Goal: Information Seeking & Learning: Learn about a topic

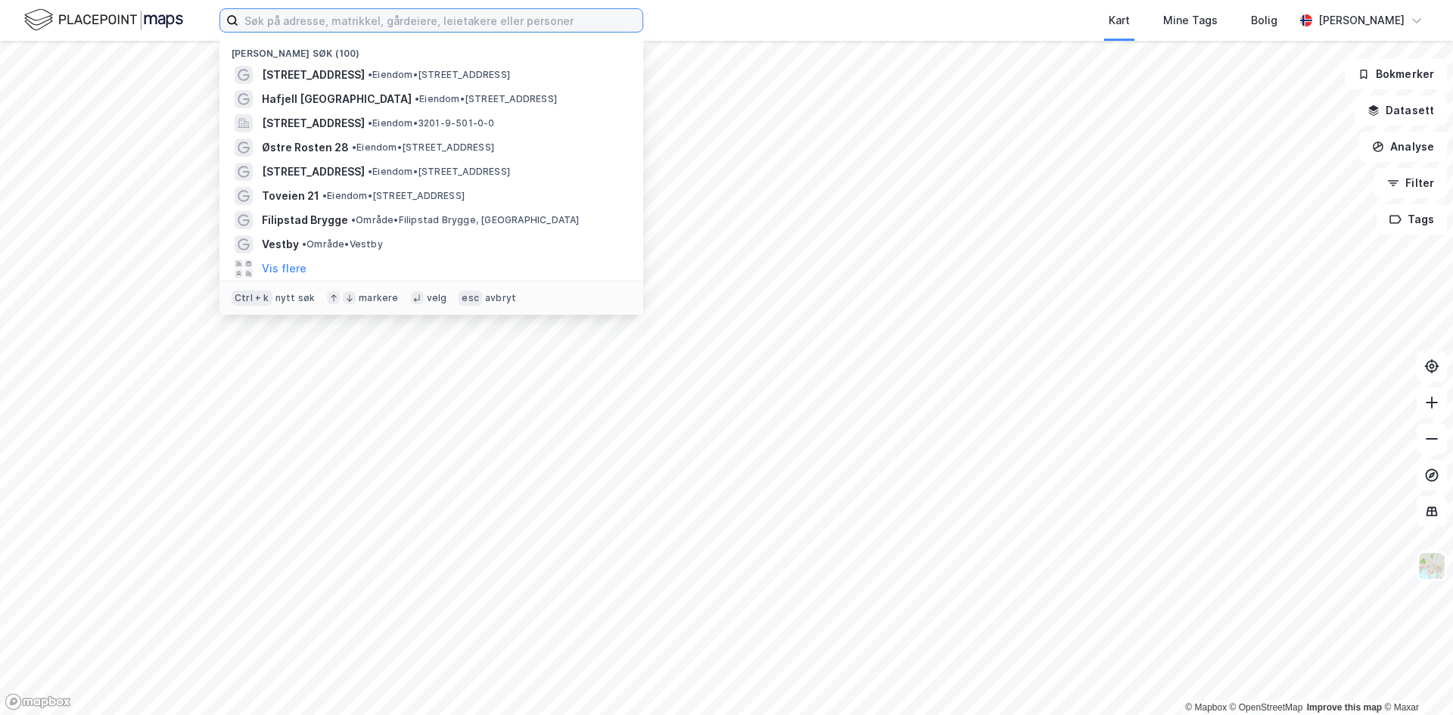
click at [301, 22] on input at bounding box center [440, 20] width 404 height 23
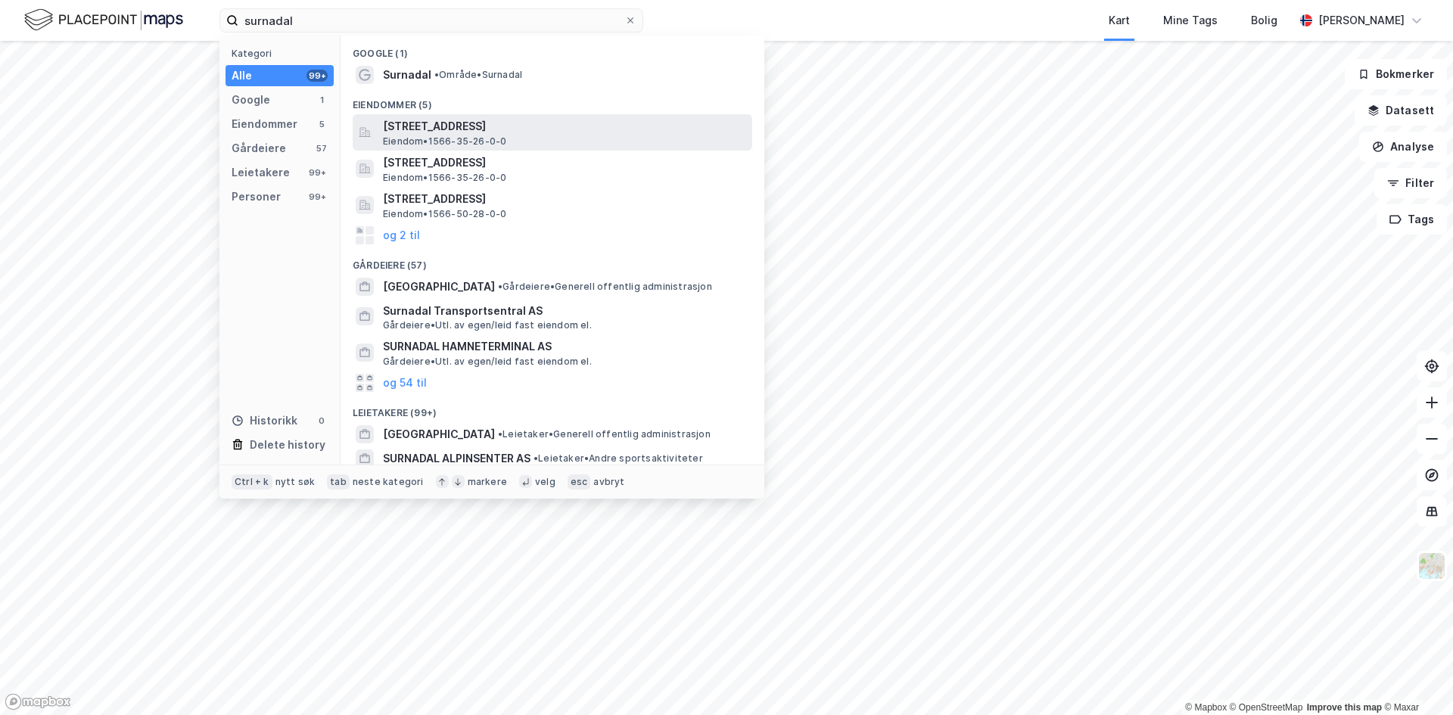
click at [446, 129] on span "[STREET_ADDRESS]" at bounding box center [564, 126] width 363 height 18
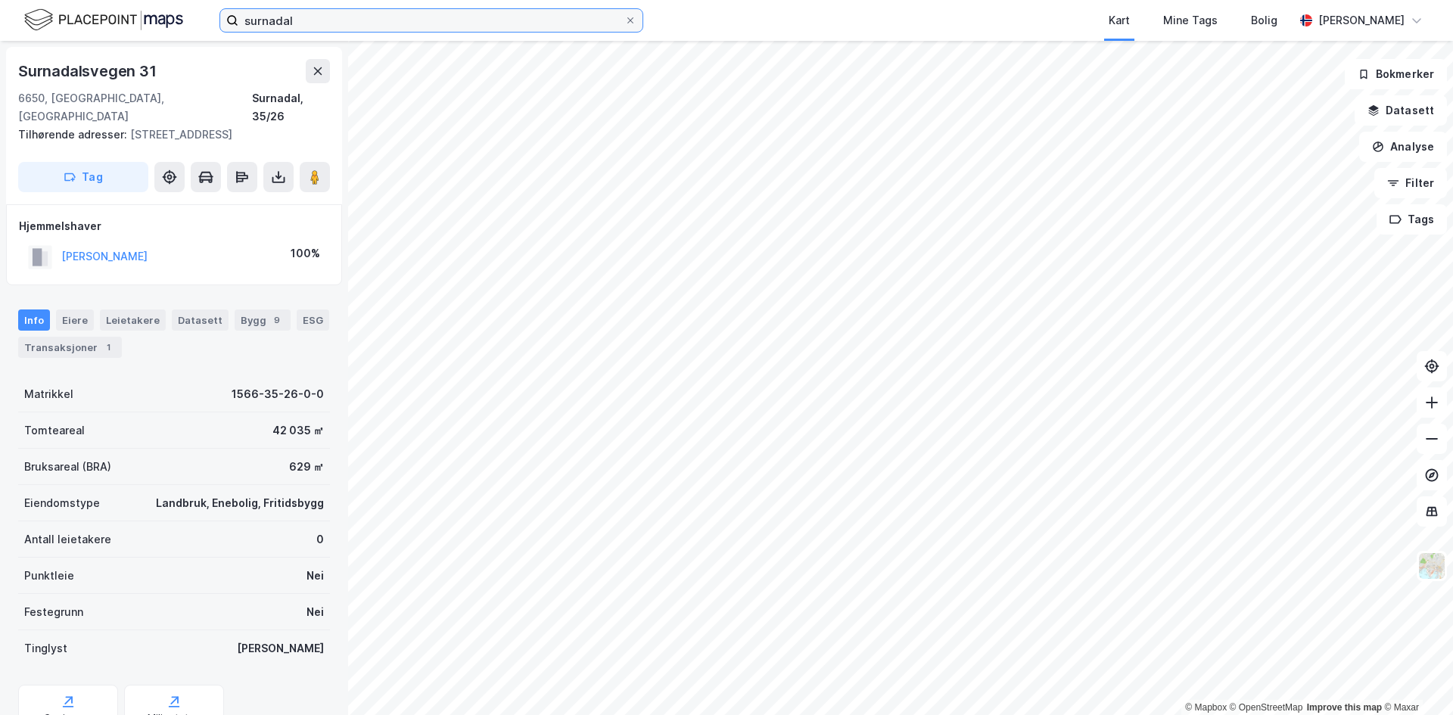
click at [311, 21] on input "surnadal" at bounding box center [431, 20] width 386 height 23
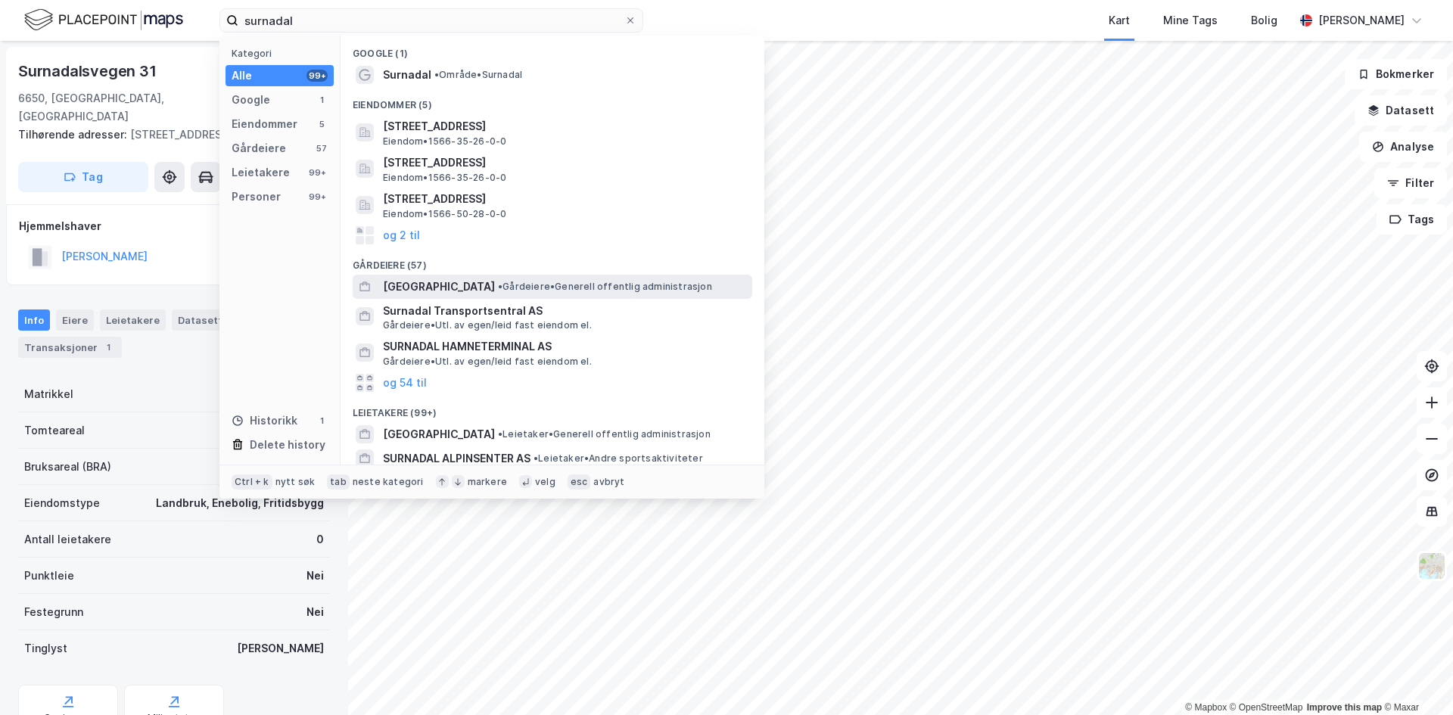
click at [461, 286] on span "[GEOGRAPHIC_DATA]" at bounding box center [439, 287] width 112 height 18
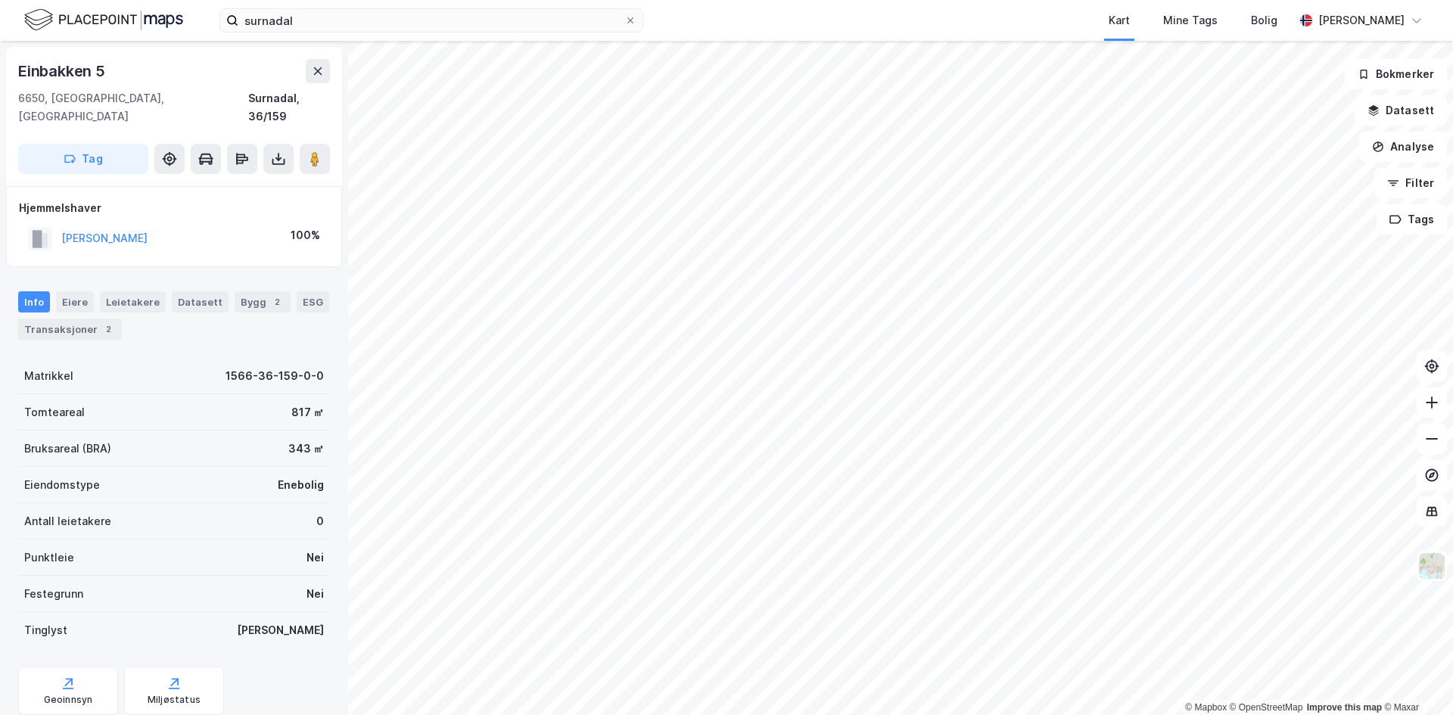
click at [1084, 0] on html "surnadal Kart Mine Tags Bolig [PERSON_NAME] © Mapbox © OpenStreetMap Improve th…" at bounding box center [726, 357] width 1453 height 715
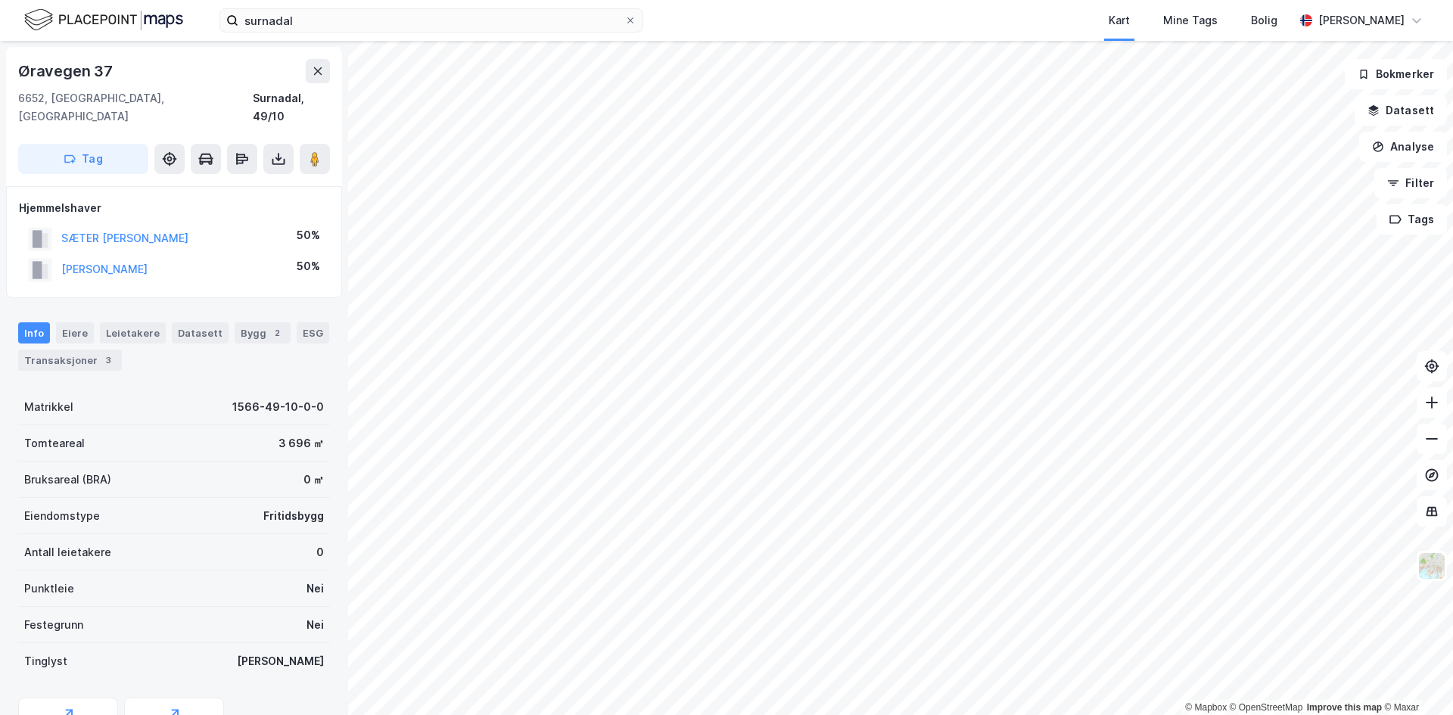
click at [830, 33] on div "surnadal Kart Mine Tags Bolig [PERSON_NAME] © Mapbox © OpenStreetMap Improve th…" at bounding box center [726, 357] width 1453 height 715
click at [887, 0] on html "surnadal Kart Mine Tags Bolig [PERSON_NAME] © Mapbox © OpenStreetMap Improve th…" at bounding box center [726, 357] width 1453 height 715
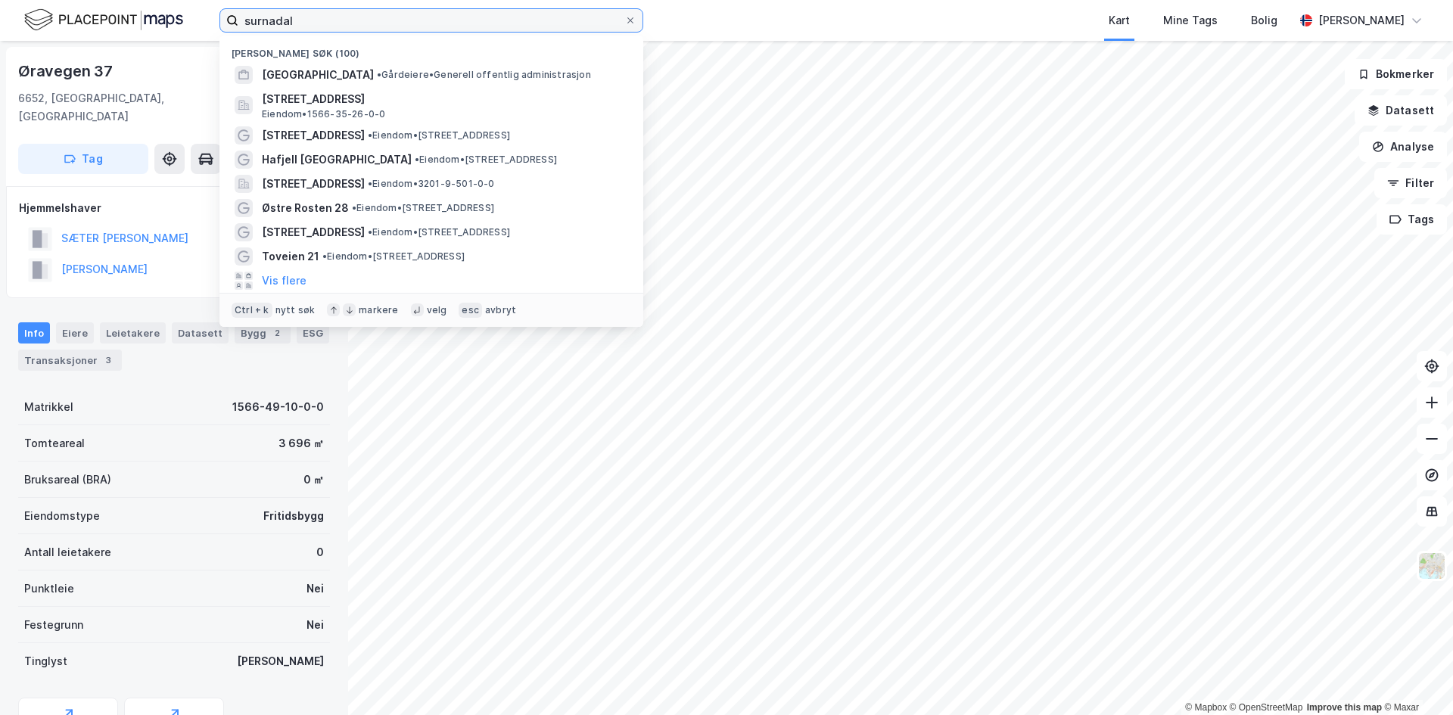
drag, startPoint x: 270, startPoint y: 15, endPoint x: 200, endPoint y: 17, distance: 69.6
click at [204, 17] on div "surnadal Nylige søk (100) [GEOGRAPHIC_DATA] • Gårdeiere • Generell offentlig ad…" at bounding box center [726, 20] width 1453 height 41
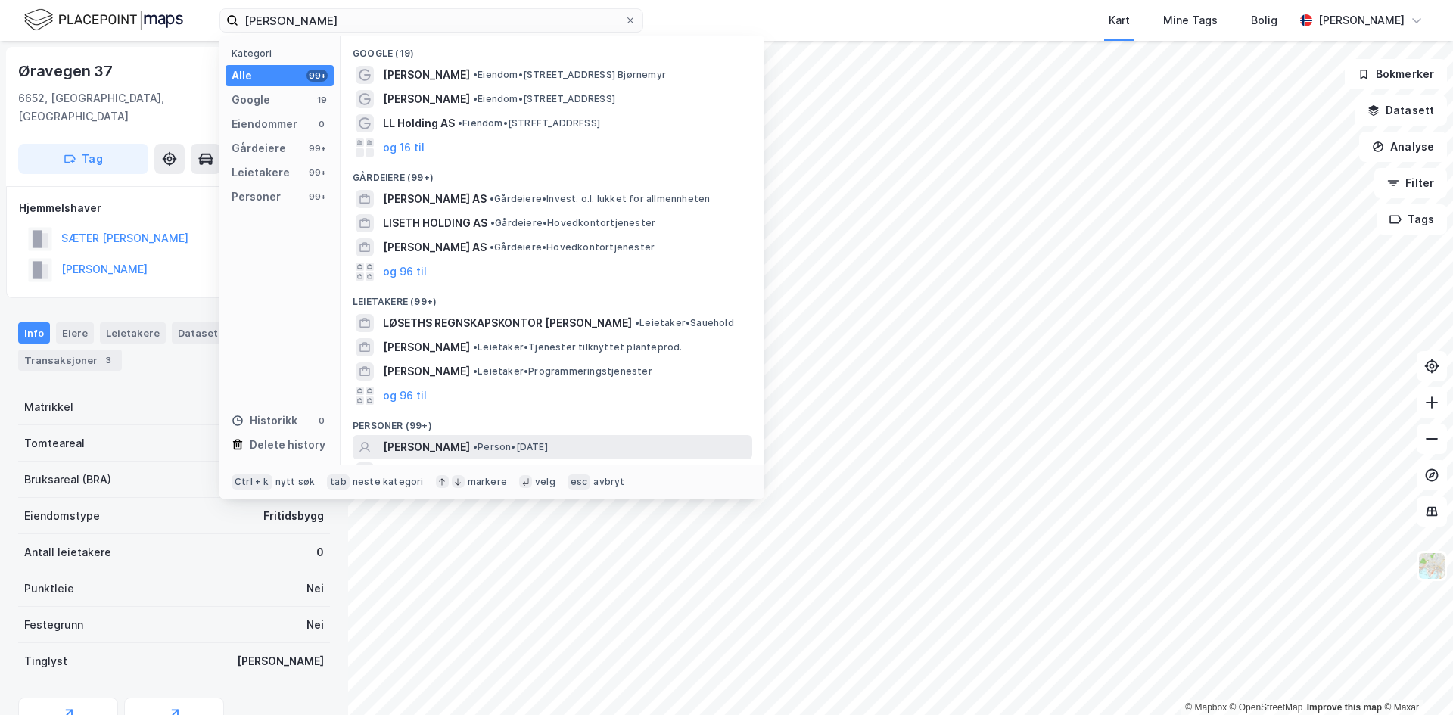
click at [427, 439] on span "[PERSON_NAME]" at bounding box center [426, 447] width 87 height 18
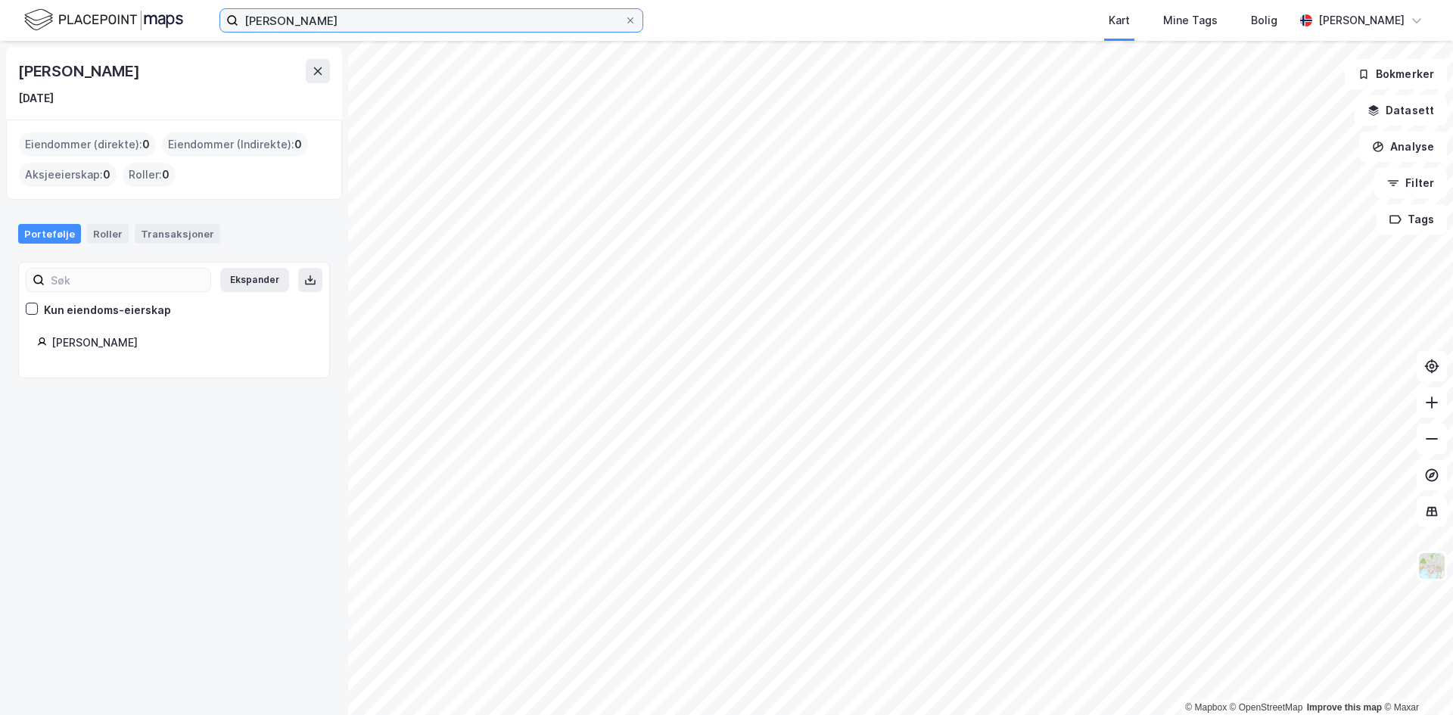
click at [315, 18] on input "[PERSON_NAME]" at bounding box center [431, 20] width 386 height 23
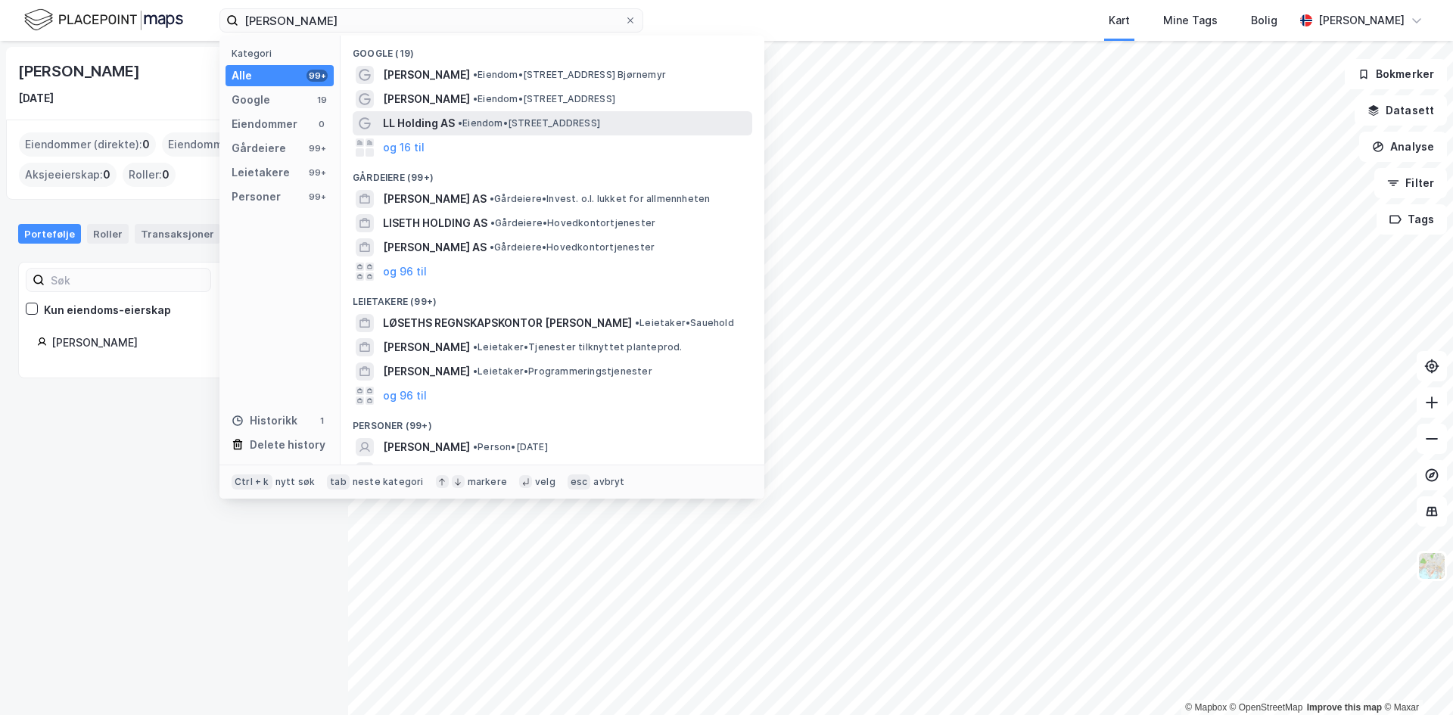
click at [411, 119] on span "LL Holding AS" at bounding box center [419, 123] width 72 height 18
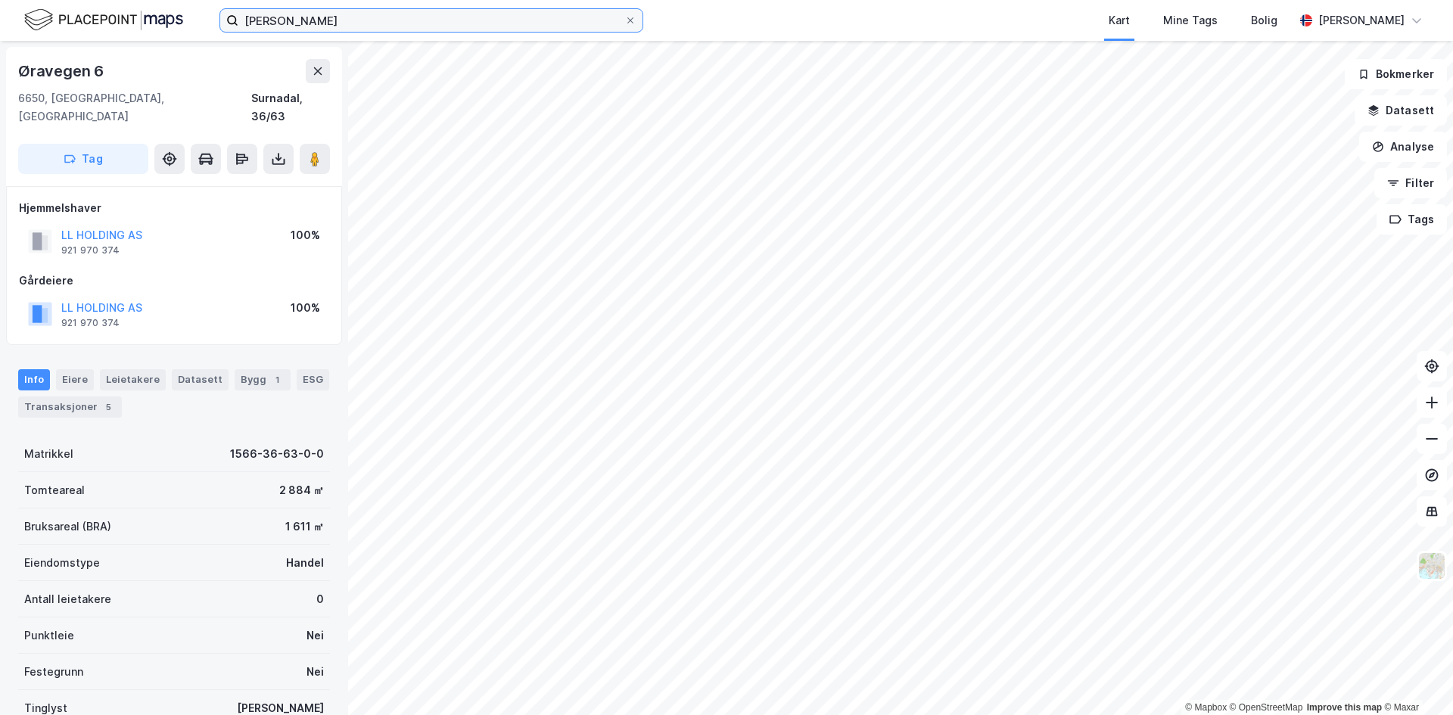
click at [264, 20] on input "[PERSON_NAME]" at bounding box center [431, 20] width 386 height 23
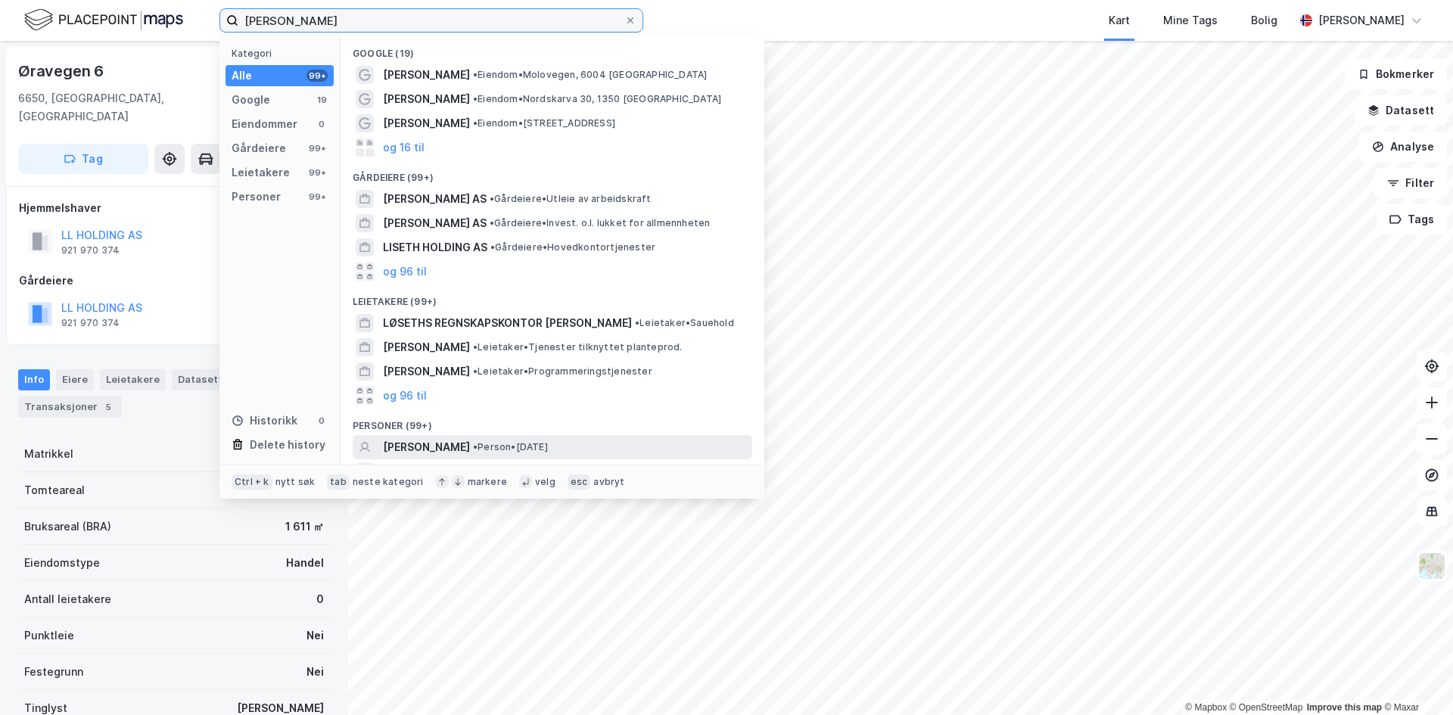
type input "[PERSON_NAME]"
click at [469, 442] on span "[PERSON_NAME]" at bounding box center [426, 447] width 87 height 18
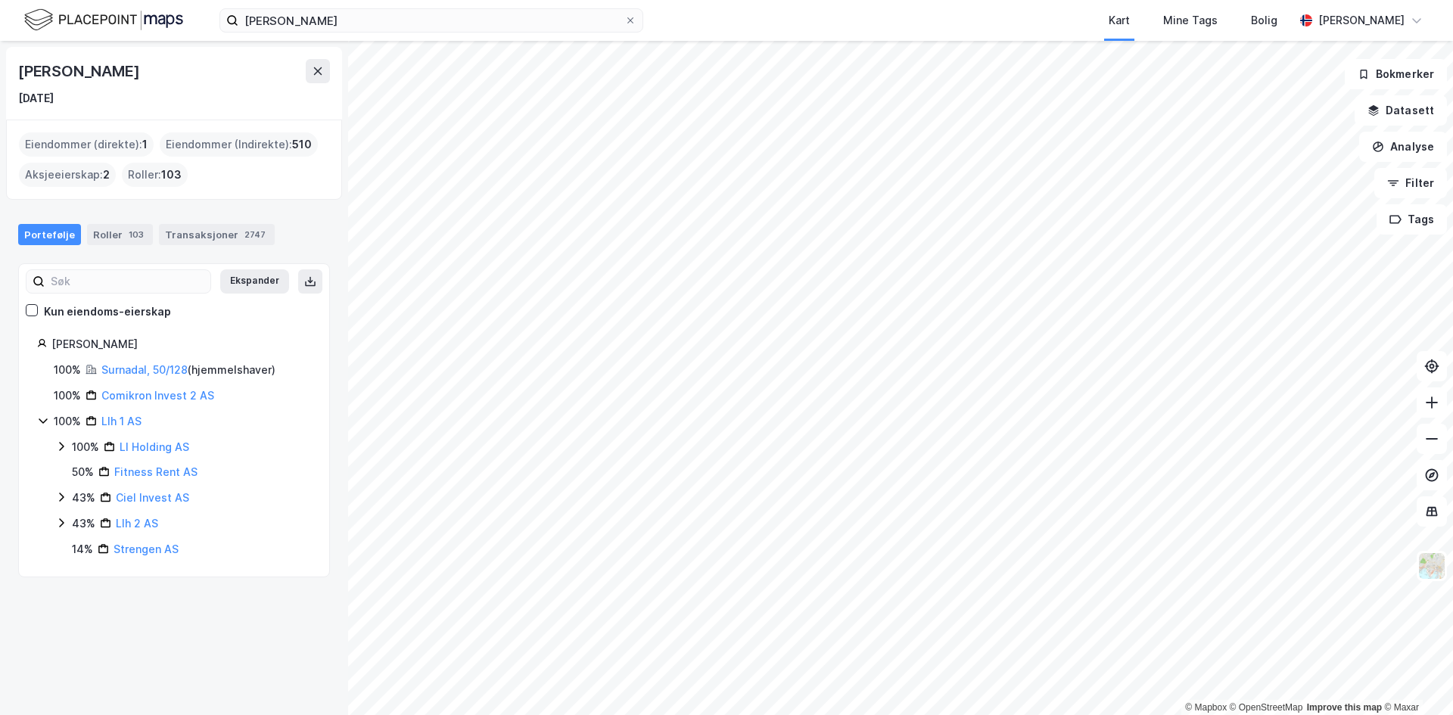
click at [97, 144] on div "Eiendommer (direkte) : 1" at bounding box center [86, 144] width 135 height 24
click at [150, 368] on link "Surnadal, 50/128" at bounding box center [144, 369] width 86 height 13
